Goal: Task Accomplishment & Management: Manage account settings

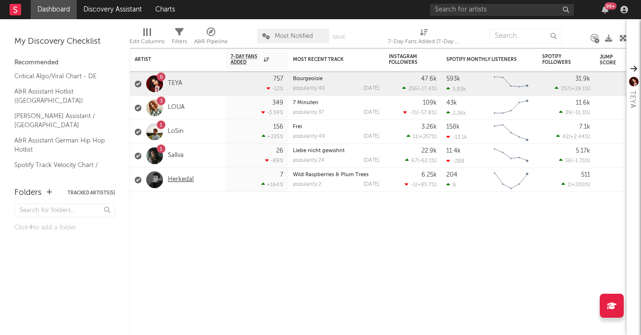
click at [183, 177] on link "Herkedal" at bounding box center [181, 179] width 26 height 8
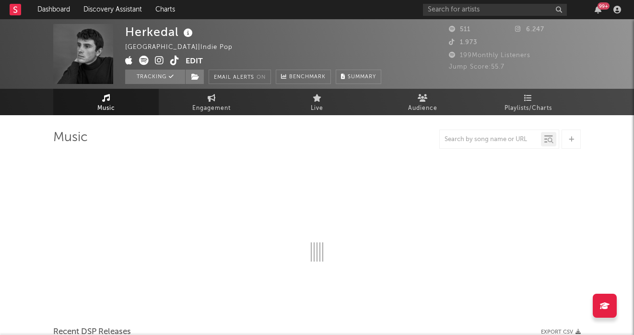
select select "6m"
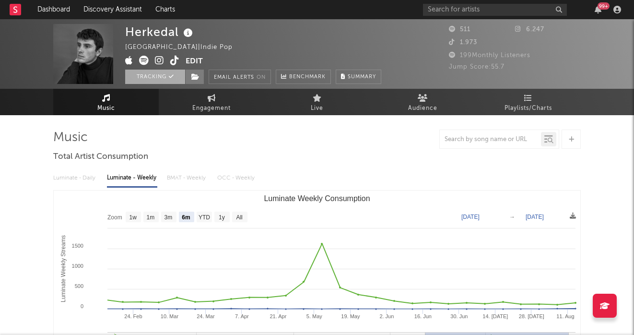
click at [164, 80] on button "Tracking" at bounding box center [155, 77] width 60 height 14
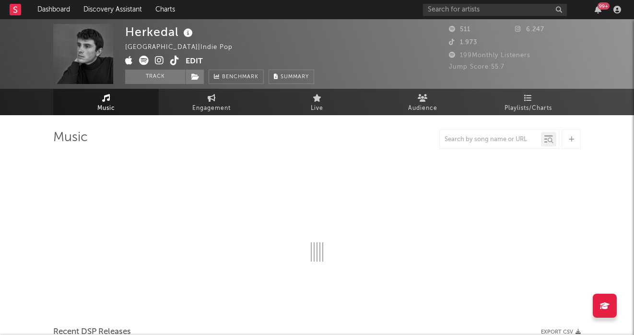
select select "6m"
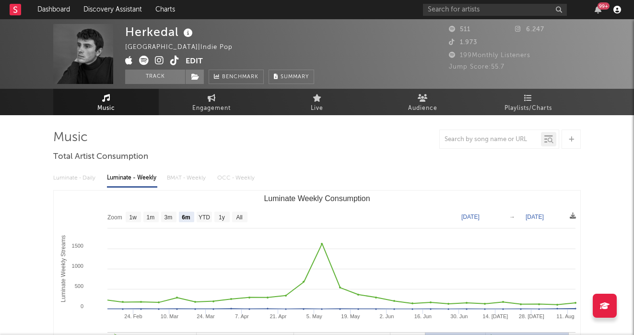
click at [620, 12] on icon "button" at bounding box center [617, 10] width 8 height 8
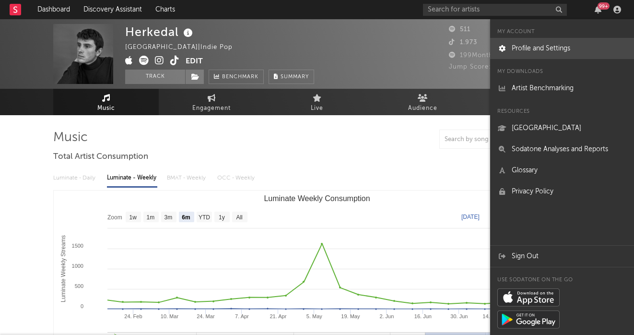
click at [562, 48] on link "Profile and Settings" at bounding box center [562, 48] width 144 height 21
select select "recorded_music"
select select "marketing"
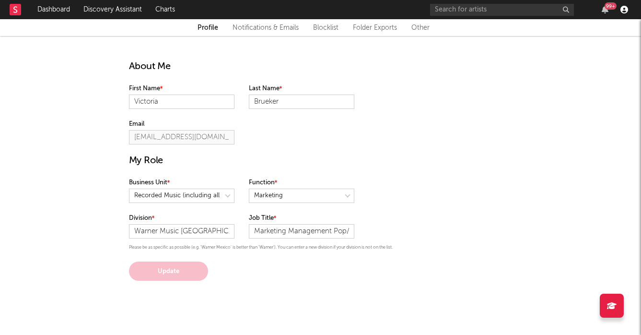
click at [627, 9] on icon "button" at bounding box center [624, 10] width 8 height 8
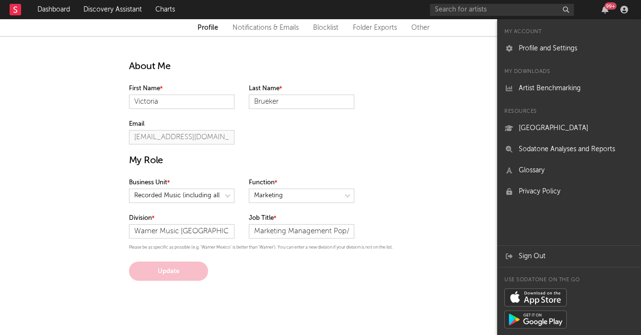
click at [395, 192] on div "Business Unit Function" at bounding box center [321, 194] width 384 height 35
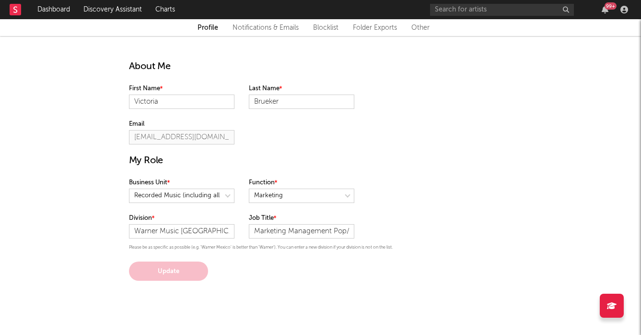
click at [249, 33] on div "Profile Notifications & Emails Blocklist Folder Exports Other" at bounding box center [320, 27] width 641 height 17
click at [258, 29] on link "Notifications & Emails" at bounding box center [266, 28] width 66 height 12
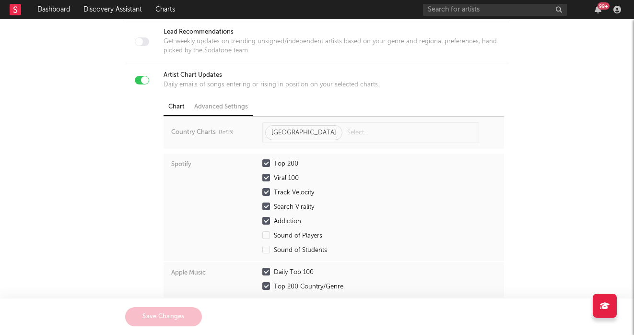
scroll to position [87, 0]
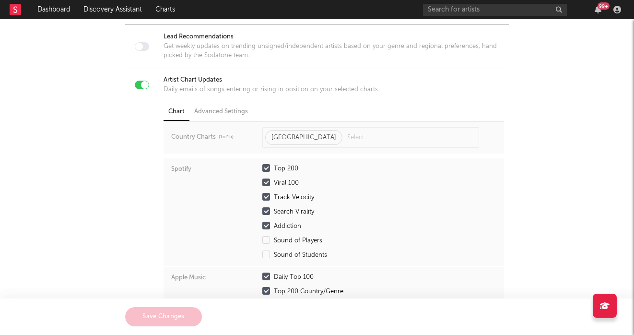
click at [140, 83] on div at bounding box center [142, 85] width 14 height 9
checkbox input "false"
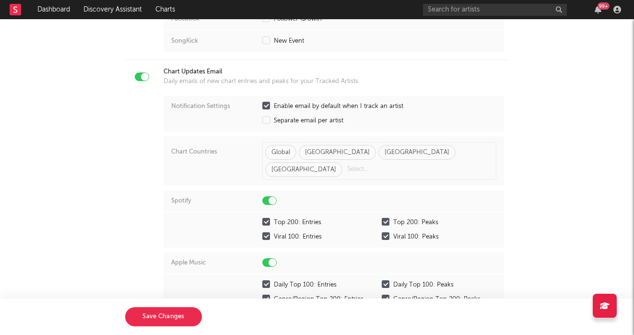
scroll to position [474, 0]
click at [143, 78] on div at bounding box center [145, 76] width 8 height 8
checkbox input "false"
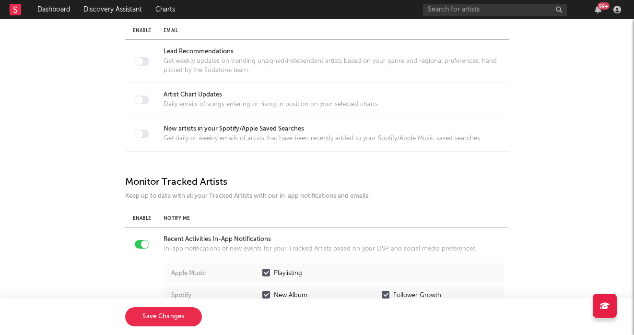
scroll to position [74, 0]
